Goal: Participate in discussion

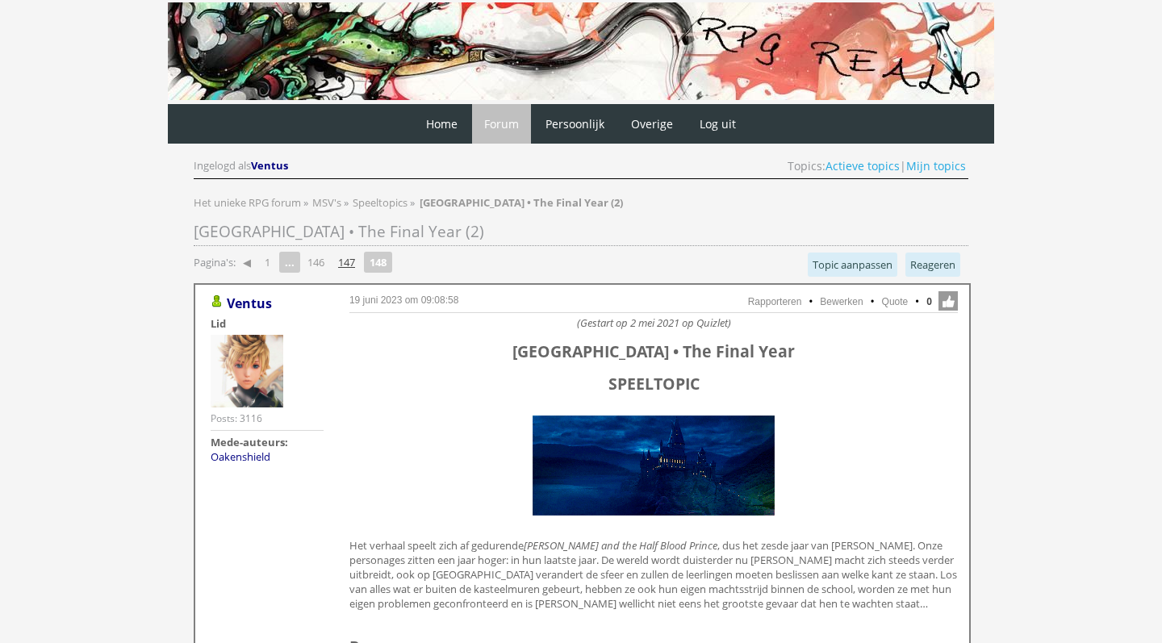
click at [355, 269] on link "147" at bounding box center [347, 262] width 30 height 23
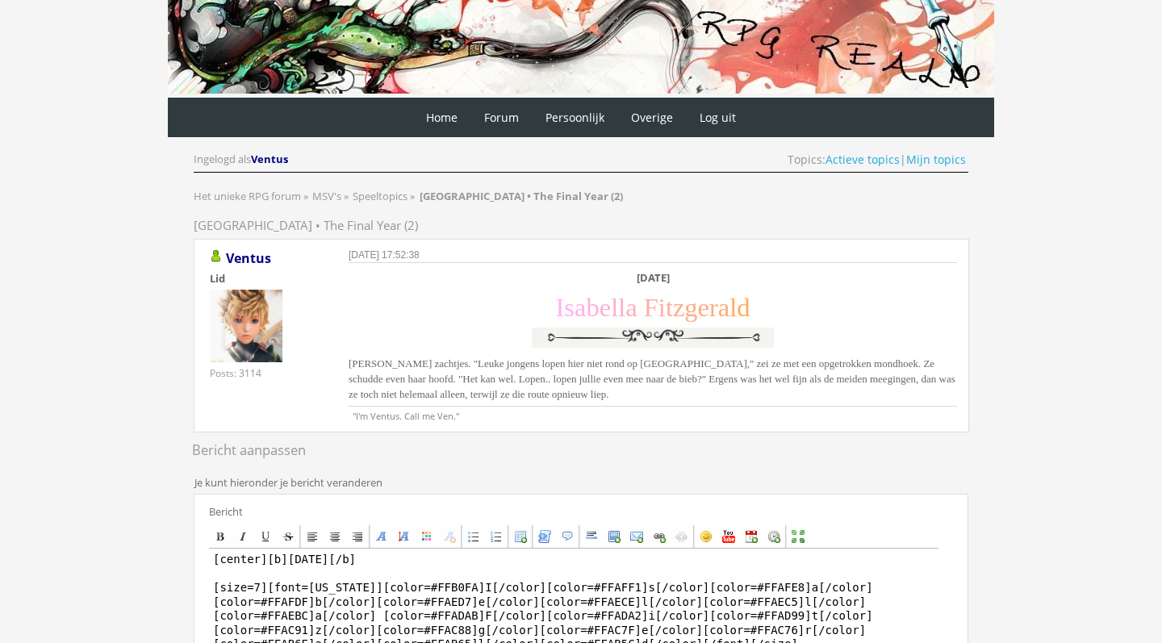
scroll to position [4, 0]
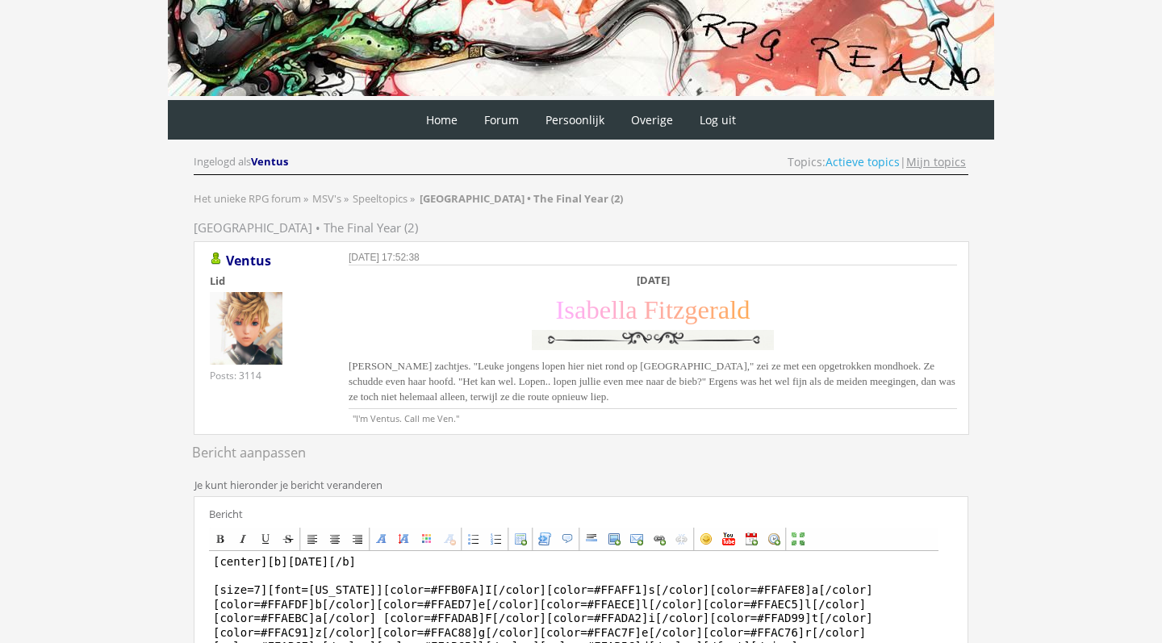
click at [939, 163] on link "Mijn topics" at bounding box center [936, 161] width 60 height 15
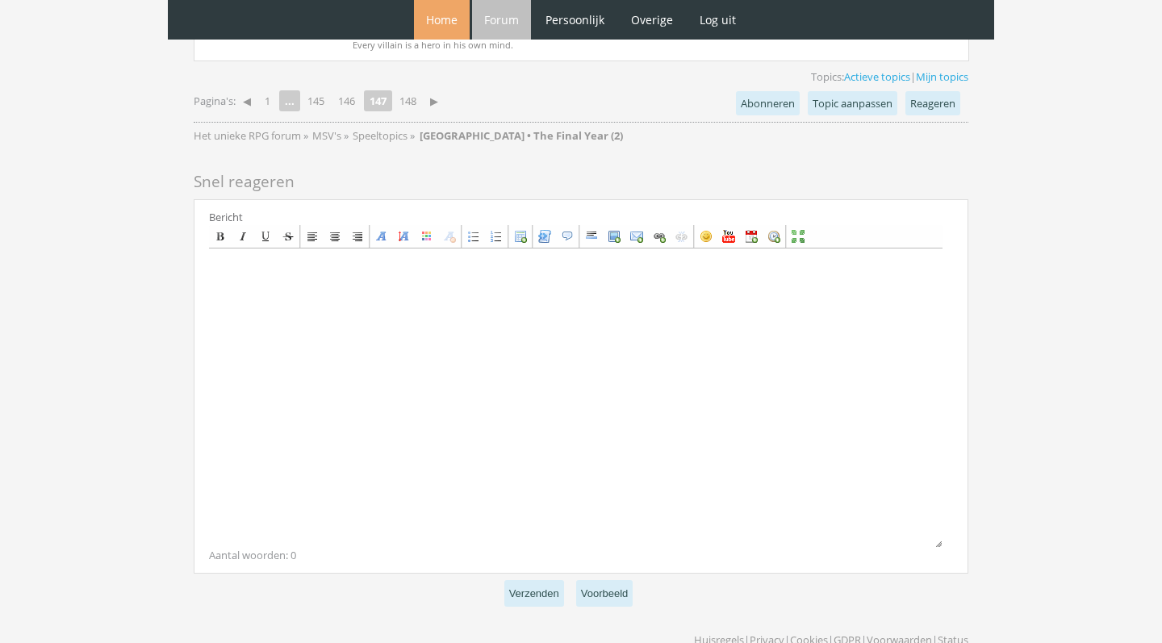
scroll to position [4019, 0]
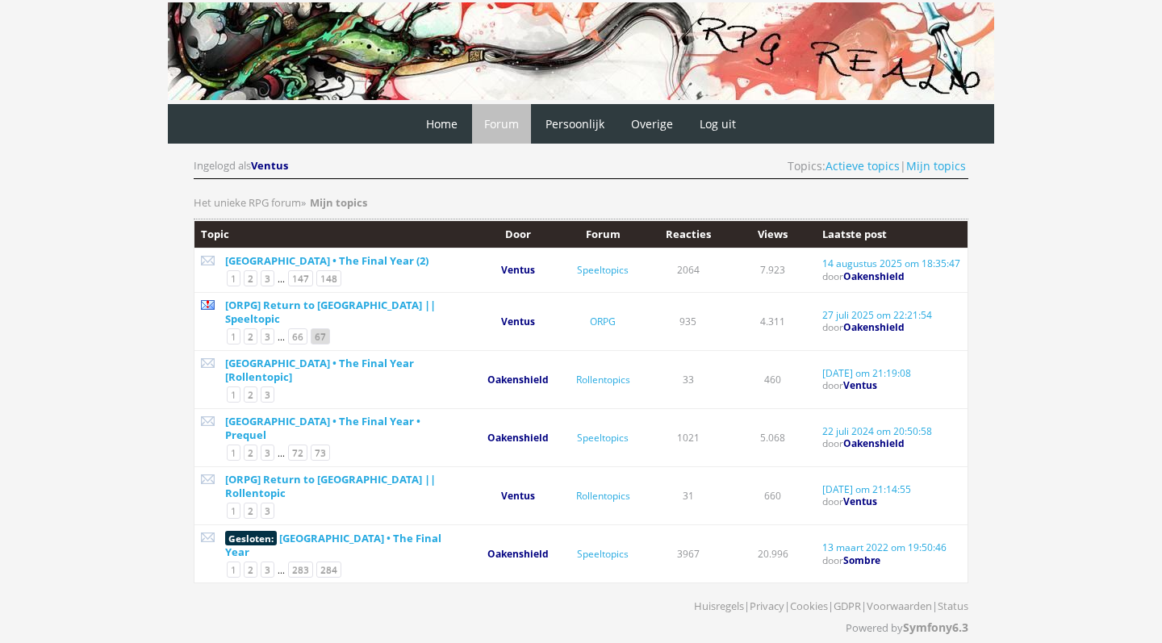
click at [316, 328] on link "67" at bounding box center [320, 336] width 19 height 16
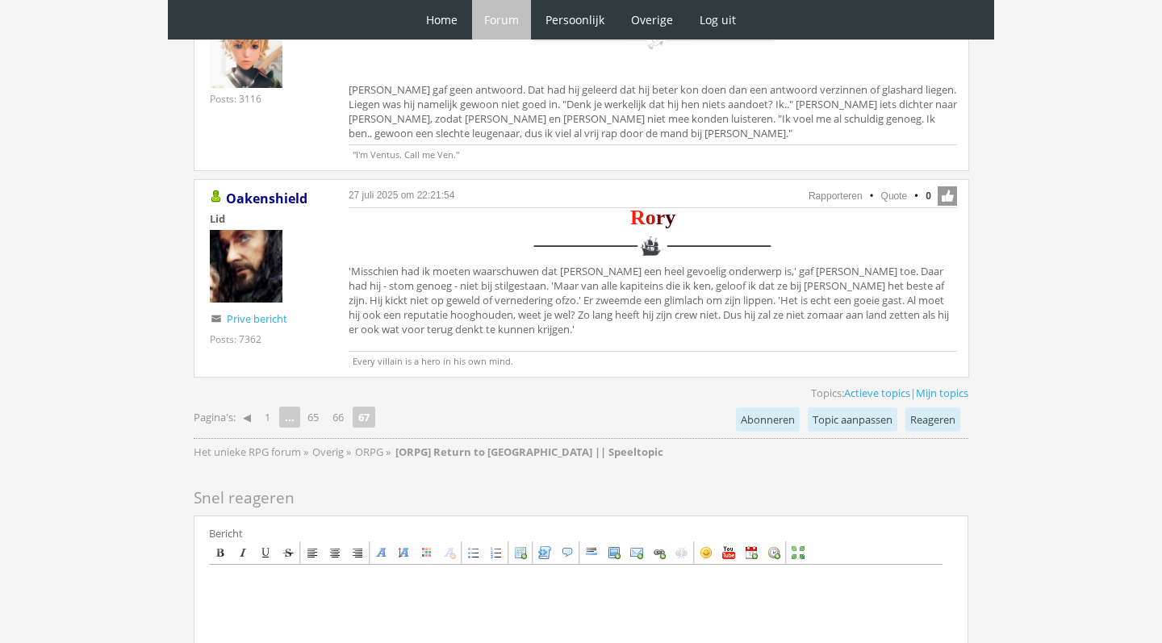
scroll to position [3401, 0]
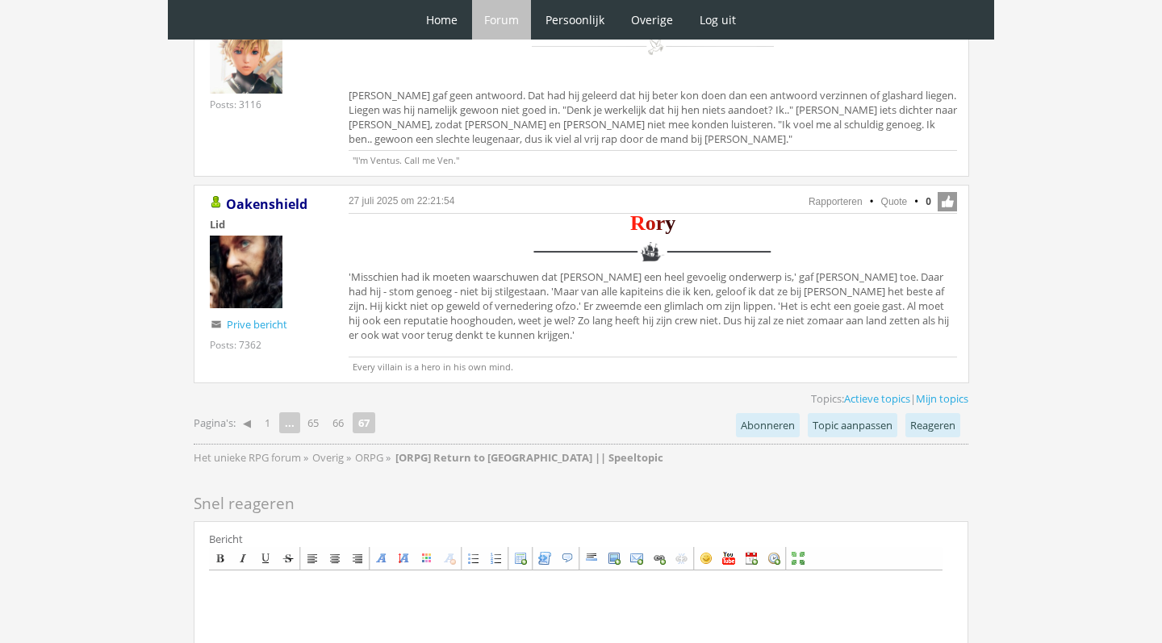
click at [316, 326] on div "Prive bericht" at bounding box center [266, 324] width 113 height 26
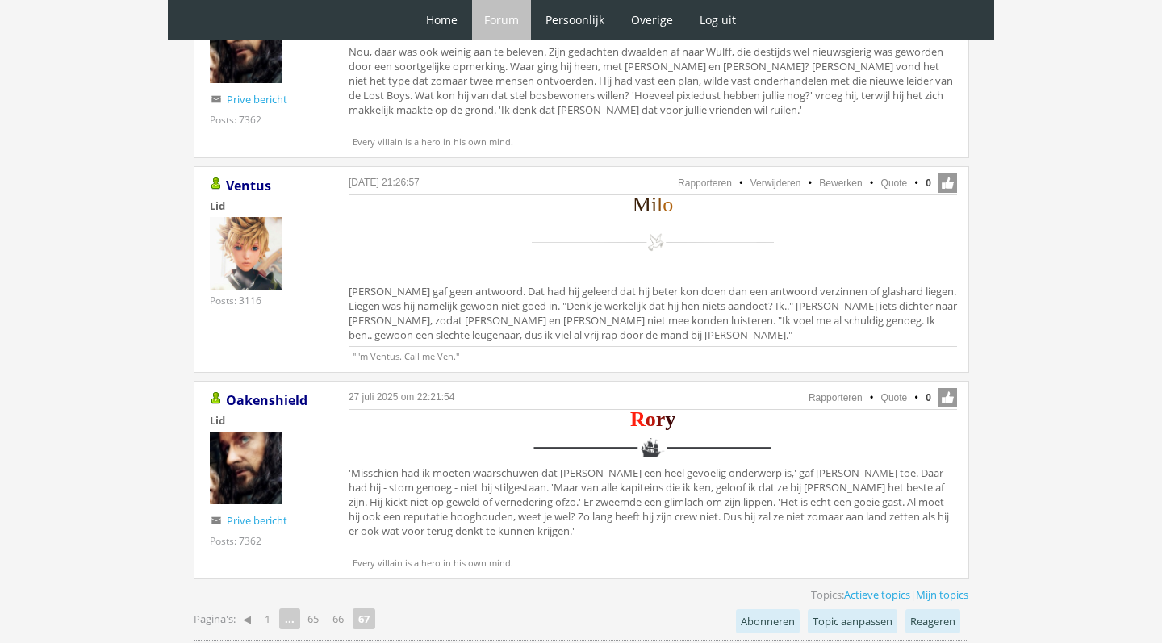
scroll to position [3196, 0]
